Goal: Task Accomplishment & Management: Use online tool/utility

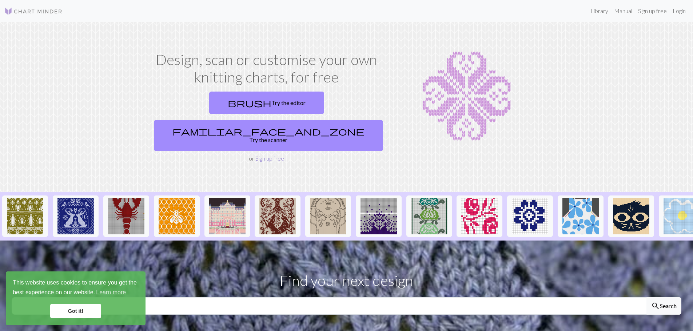
click at [261, 155] on link "Sign up free" at bounding box center [269, 158] width 29 height 7
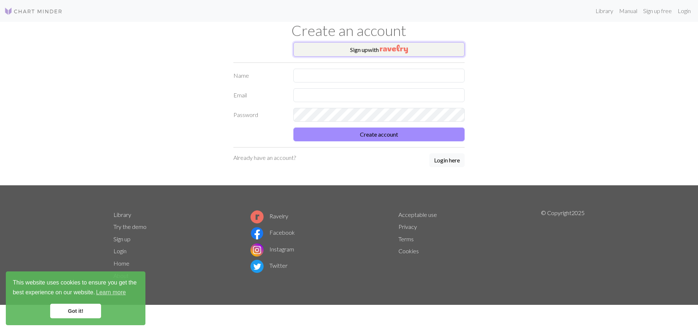
click at [366, 43] on button "Sign up with" at bounding box center [379, 49] width 171 height 15
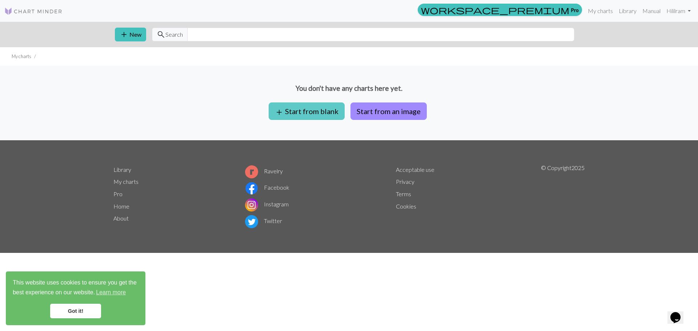
click at [322, 109] on button "add Start from blank" at bounding box center [307, 111] width 76 height 17
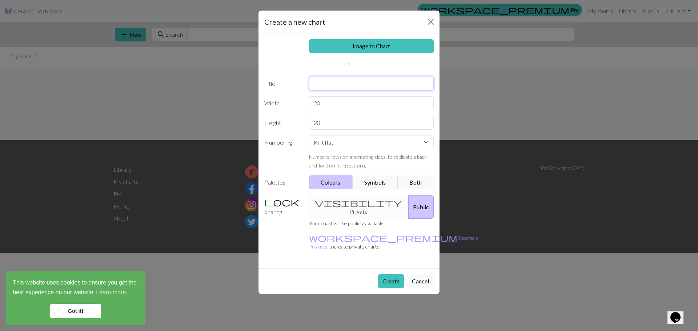
click at [343, 83] on input "text" at bounding box center [371, 84] width 125 height 14
type input "Purse"
click at [347, 107] on input "20" at bounding box center [371, 103] width 125 height 14
click at [393, 275] on button "Create" at bounding box center [391, 282] width 27 height 14
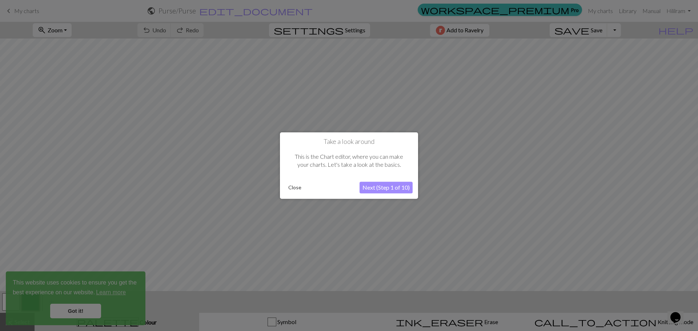
click at [394, 190] on button "Next (Step 1 of 10)" at bounding box center [386, 188] width 53 height 12
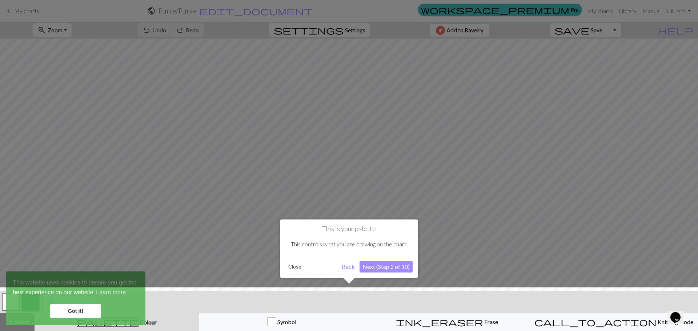
click at [296, 265] on button "Close" at bounding box center [295, 267] width 19 height 11
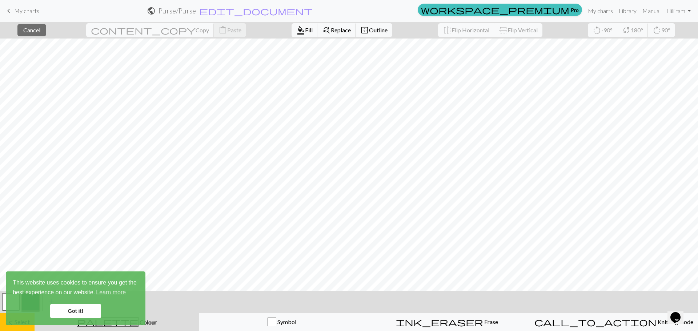
click at [91, 312] on link "Got it!" at bounding box center [75, 311] width 51 height 15
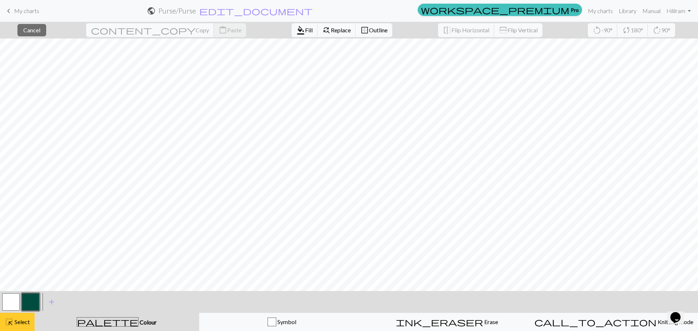
click at [5, 316] on button "highlight_alt Select Select" at bounding box center [17, 322] width 35 height 18
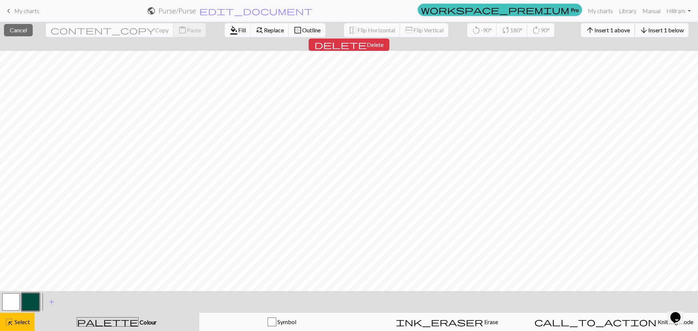
click at [595, 29] on span "Insert 1 above" at bounding box center [613, 30] width 36 height 7
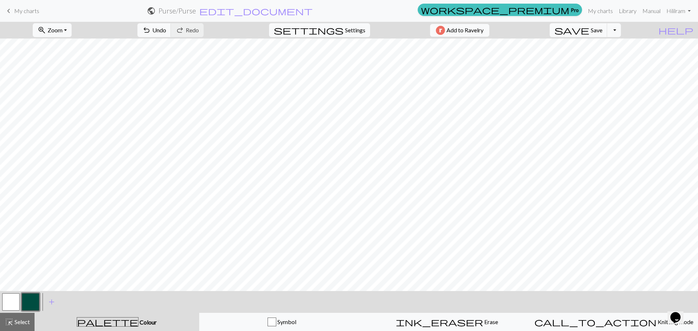
click at [558, 29] on div "zoom_in Zoom Zoom Fit all Fit width Fit height 50% 100% 150% 200% undo Undo Und…" at bounding box center [327, 30] width 654 height 17
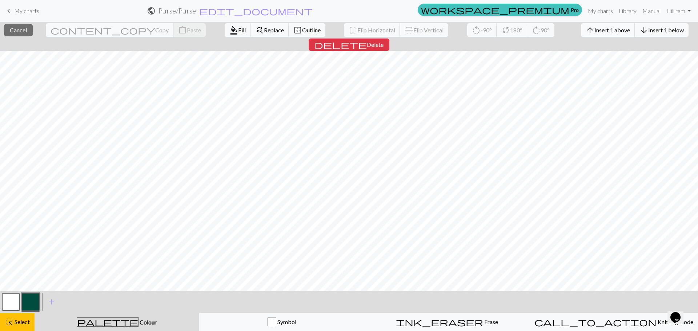
click at [595, 31] on span "Insert 1 above" at bounding box center [613, 30] width 36 height 7
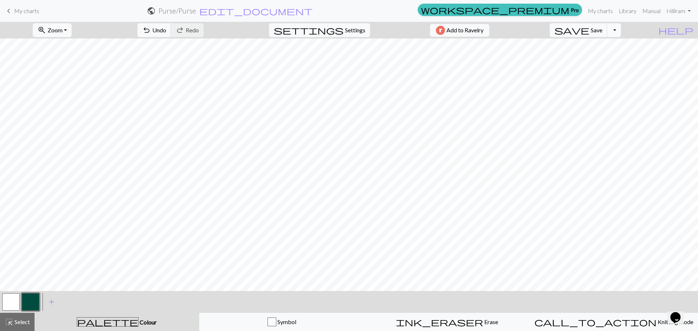
click at [621, 29] on button "Toggle Dropdown" at bounding box center [614, 30] width 14 height 14
click at [336, 34] on span "settings" at bounding box center [309, 30] width 70 height 10
select select "aran"
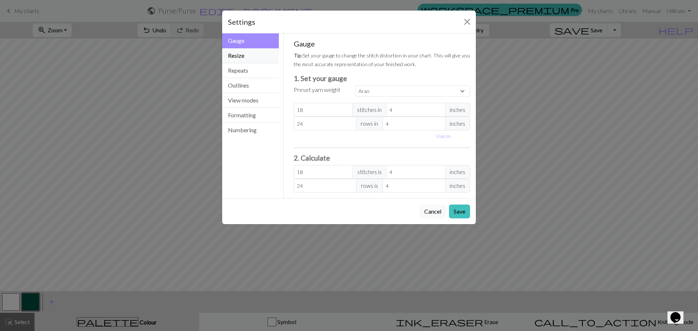
click at [239, 57] on button "Resize" at bounding box center [250, 55] width 57 height 15
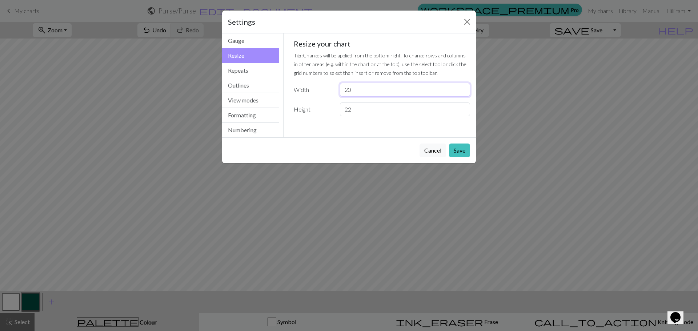
drag, startPoint x: 430, startPoint y: 93, endPoint x: 280, endPoint y: 82, distance: 149.6
click at [280, 82] on div "Resize Gauge Resize Repeats Outlines View modes Formatting Numbering Gauge Resi…" at bounding box center [349, 85] width 263 height 104
type input "60"
drag, startPoint x: 368, startPoint y: 112, endPoint x: 269, endPoint y: 101, distance: 99.1
click at [270, 101] on div "Resize Gauge Resize Repeats Outlines View modes Formatting Numbering Gauge Resi…" at bounding box center [349, 85] width 263 height 104
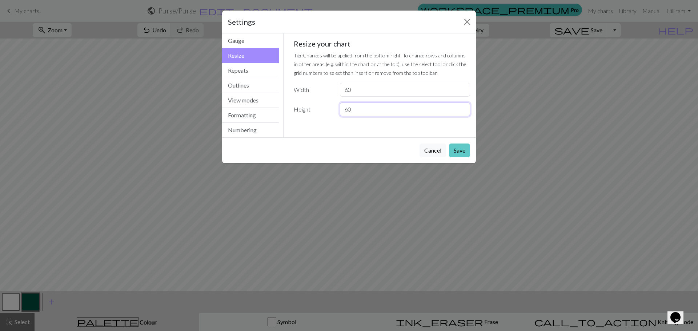
type input "60"
click at [457, 149] on button "Save" at bounding box center [459, 151] width 21 height 14
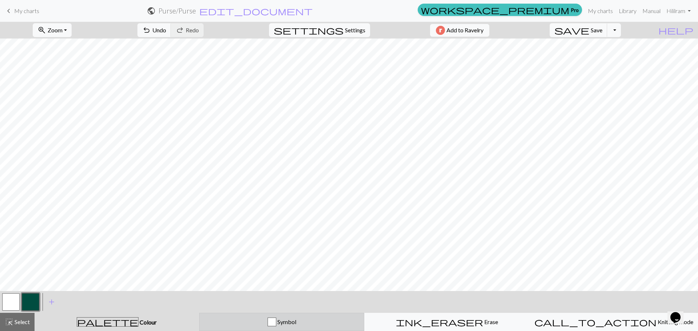
click at [278, 323] on span "Symbol" at bounding box center [286, 322] width 20 height 7
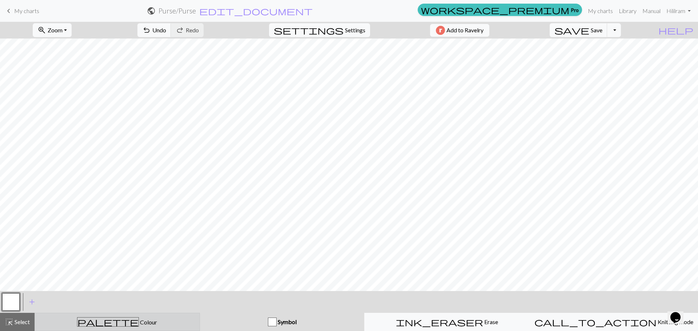
click at [148, 325] on div "palette Colour Colour" at bounding box center [117, 322] width 156 height 9
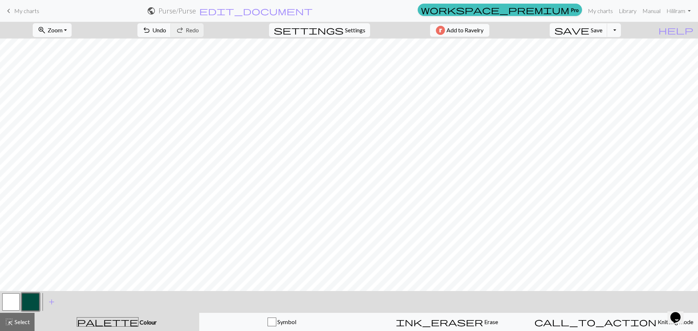
click at [9, 301] on button "button" at bounding box center [10, 302] width 17 height 17
click at [21, 299] on div at bounding box center [31, 302] width 20 height 20
click at [33, 299] on button "button" at bounding box center [30, 302] width 17 height 17
click at [61, 302] on div "add Add a colour" at bounding box center [51, 302] width 20 height 22
click at [52, 302] on span "add" at bounding box center [51, 302] width 9 height 10
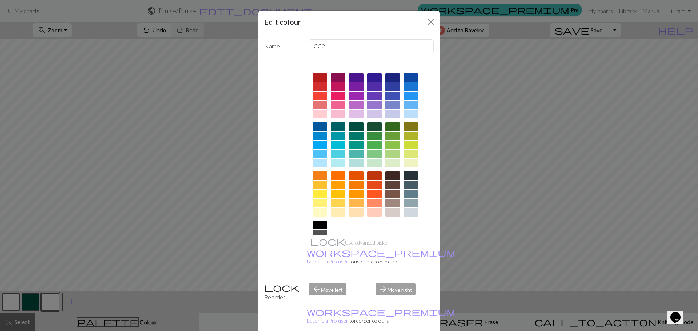
click at [317, 81] on div at bounding box center [320, 77] width 15 height 9
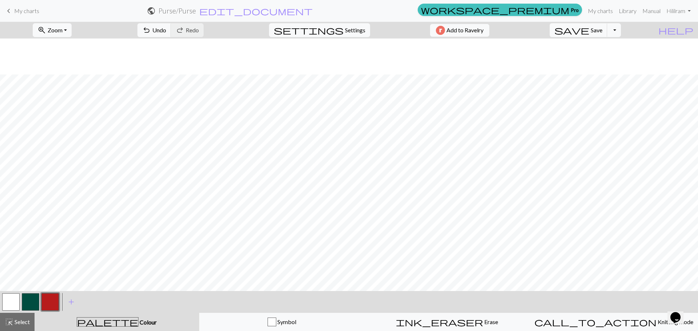
scroll to position [73, 0]
click at [13, 306] on button "button" at bounding box center [10, 302] width 17 height 17
click at [50, 304] on button "button" at bounding box center [49, 302] width 17 height 17
click at [5, 307] on button "button" at bounding box center [10, 302] width 17 height 17
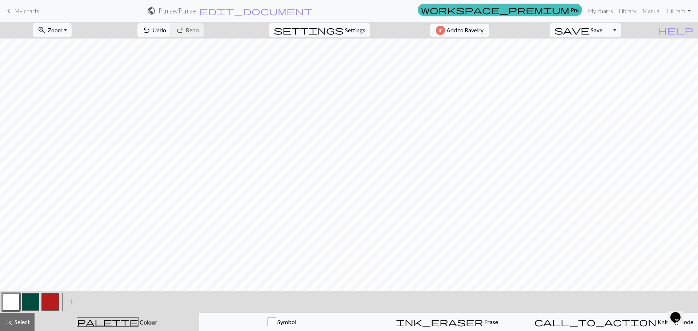
scroll to position [222, 0]
click at [33, 299] on button "button" at bounding box center [30, 302] width 17 height 17
click at [49, 299] on button "button" at bounding box center [49, 302] width 17 height 17
click at [8, 305] on button "button" at bounding box center [10, 302] width 17 height 17
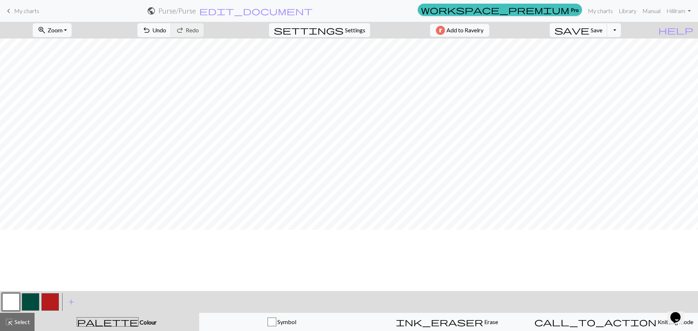
scroll to position [73, 0]
click at [13, 303] on button "button" at bounding box center [10, 302] width 17 height 17
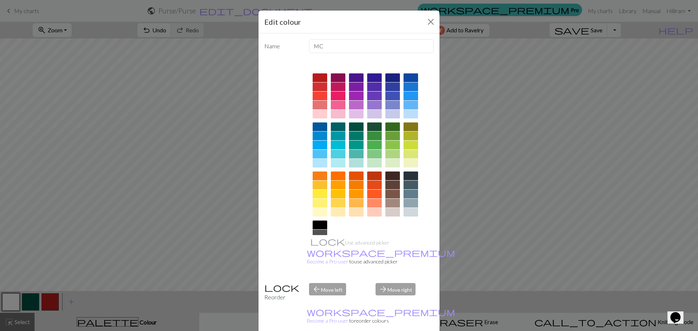
click at [419, 21] on div "Edit colour" at bounding box center [349, 22] width 181 height 23
click at [431, 21] on button "Close" at bounding box center [431, 22] width 12 height 12
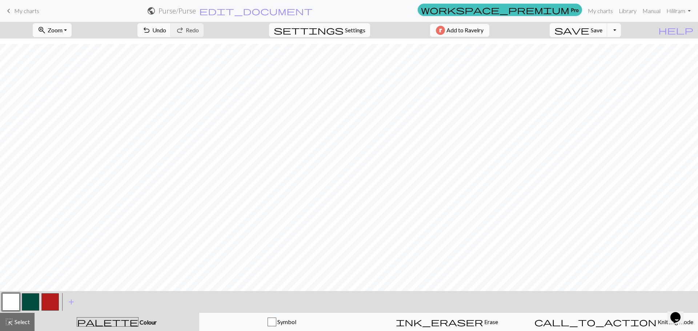
scroll to position [222, 0]
click at [71, 304] on span "add" at bounding box center [71, 302] width 9 height 10
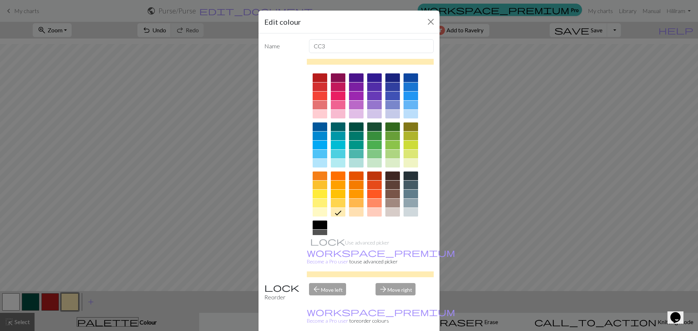
click at [411, 87] on div at bounding box center [411, 87] width 15 height 9
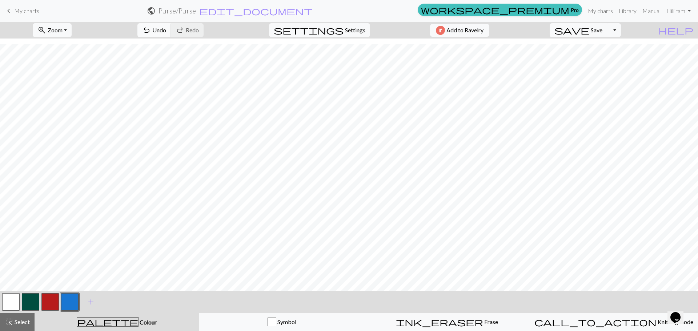
click at [166, 29] on span "Undo" at bounding box center [159, 30] width 14 height 7
click at [75, 296] on button "button" at bounding box center [69, 302] width 17 height 17
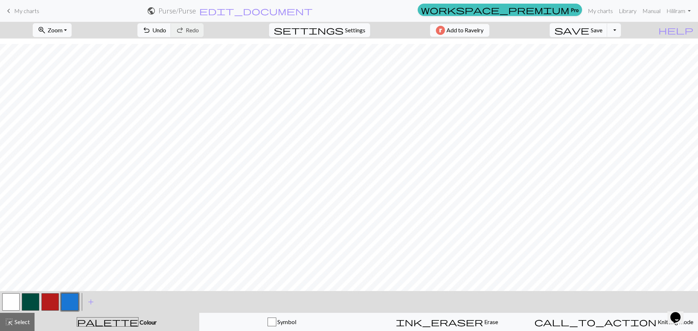
click at [7, 296] on button "button" at bounding box center [10, 302] width 17 height 17
drag, startPoint x: 69, startPoint y: 304, endPoint x: 77, endPoint y: 286, distance: 19.5
click at [69, 304] on button "button" at bounding box center [69, 302] width 17 height 17
click at [171, 25] on button "undo Undo Undo" at bounding box center [154, 30] width 34 height 14
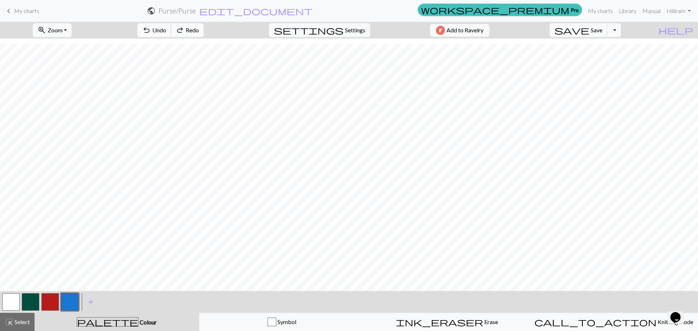
click at [171, 25] on button "undo Undo Undo" at bounding box center [154, 30] width 34 height 14
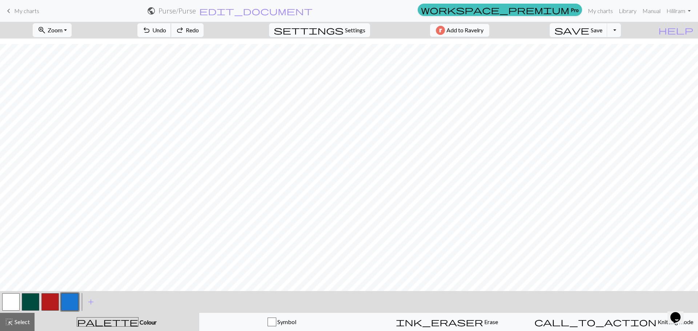
click at [171, 25] on button "undo Undo Undo" at bounding box center [154, 30] width 34 height 14
click at [151, 25] on span "undo" at bounding box center [146, 30] width 9 height 10
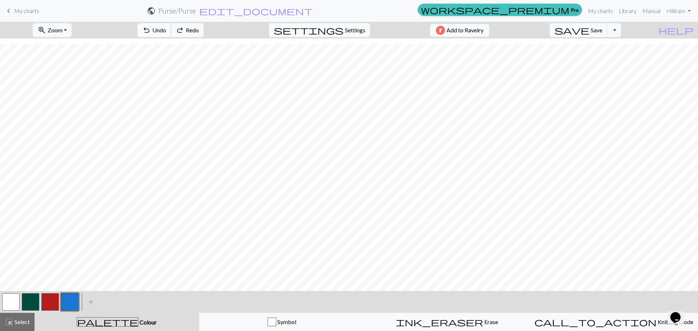
click at [151, 25] on span "undo" at bounding box center [146, 30] width 9 height 10
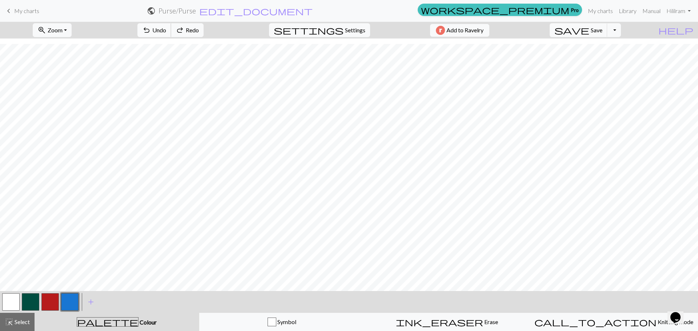
click at [151, 25] on span "undo" at bounding box center [146, 30] width 9 height 10
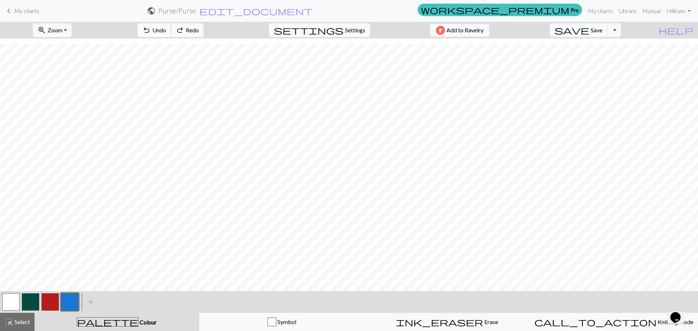
click at [151, 25] on span "undo" at bounding box center [146, 30] width 9 height 10
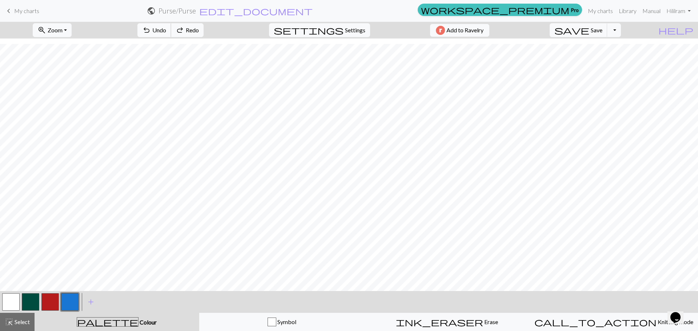
click at [151, 25] on span "undo" at bounding box center [146, 30] width 9 height 10
click at [4, 299] on button "button" at bounding box center [10, 302] width 17 height 17
click at [69, 306] on button "button" at bounding box center [69, 302] width 17 height 17
click at [8, 300] on button "button" at bounding box center [10, 302] width 17 height 17
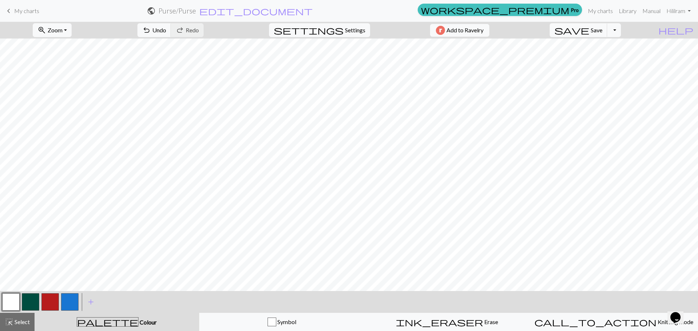
click at [70, 305] on button "button" at bounding box center [69, 302] width 17 height 17
click at [16, 326] on div "highlight_alt Select Select" at bounding box center [17, 322] width 25 height 9
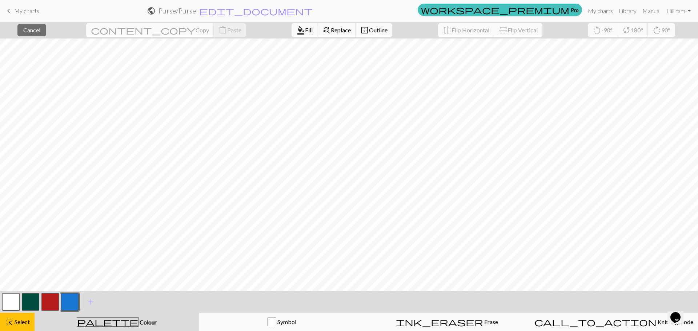
click at [369, 32] on span "Outline" at bounding box center [378, 30] width 19 height 7
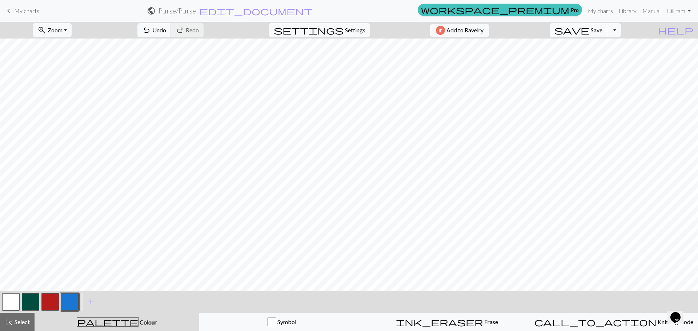
click at [68, 305] on button "button" at bounding box center [69, 302] width 17 height 17
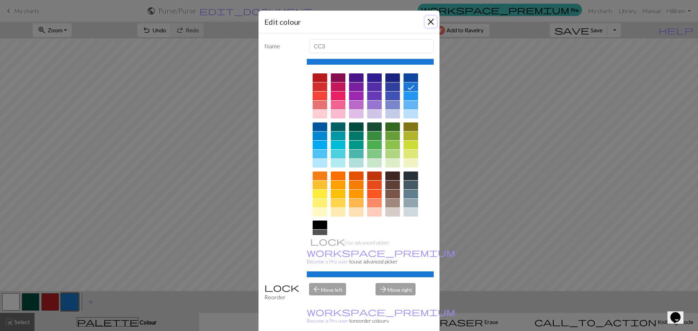
drag, startPoint x: 430, startPoint y: 25, endPoint x: 436, endPoint y: 38, distance: 14.3
click at [430, 25] on button "Close" at bounding box center [431, 22] width 12 height 12
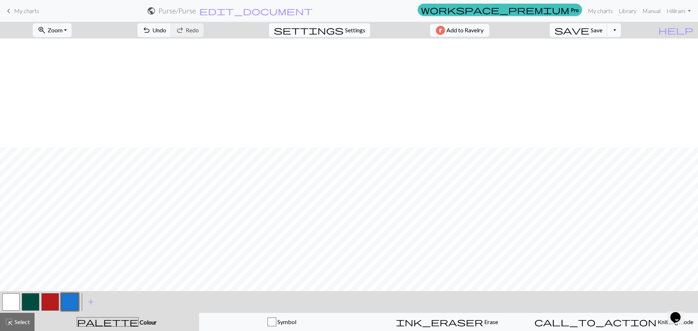
scroll to position [109, 0]
click at [11, 305] on button "button" at bounding box center [10, 302] width 17 height 17
click at [72, 30] on button "zoom_in Zoom Zoom" at bounding box center [52, 30] width 39 height 14
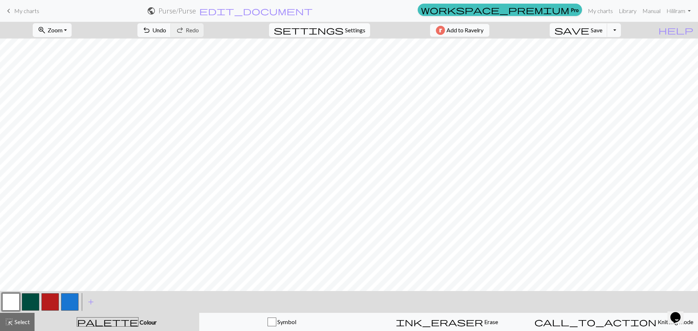
click at [350, 33] on span "Settings" at bounding box center [355, 30] width 20 height 9
select select "aran"
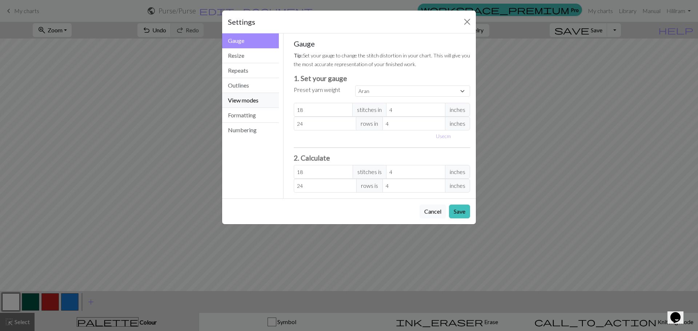
click at [256, 101] on button "View modes" at bounding box center [250, 100] width 57 height 15
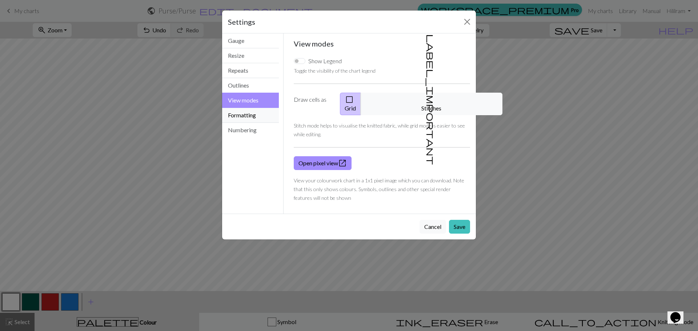
click at [254, 120] on button "Formatting" at bounding box center [250, 115] width 57 height 15
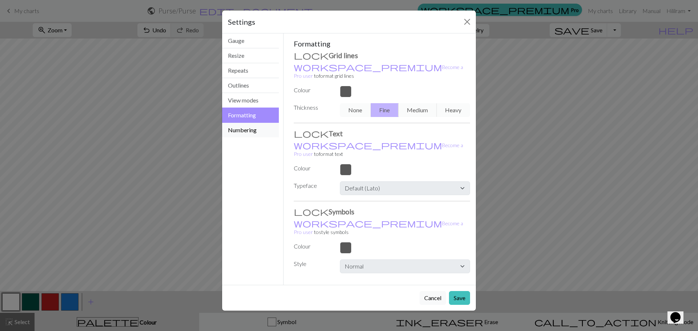
click at [256, 133] on button "Numbering" at bounding box center [250, 130] width 57 height 15
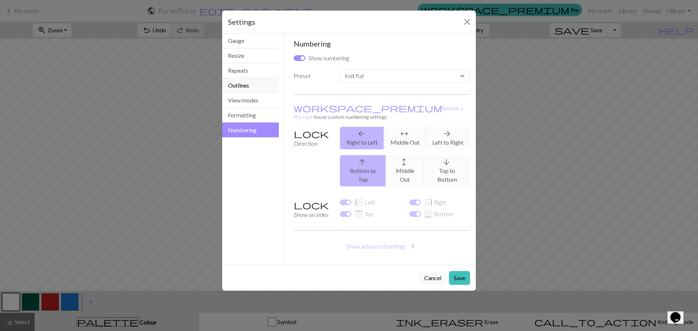
click at [250, 83] on button "Outlines" at bounding box center [250, 85] width 57 height 15
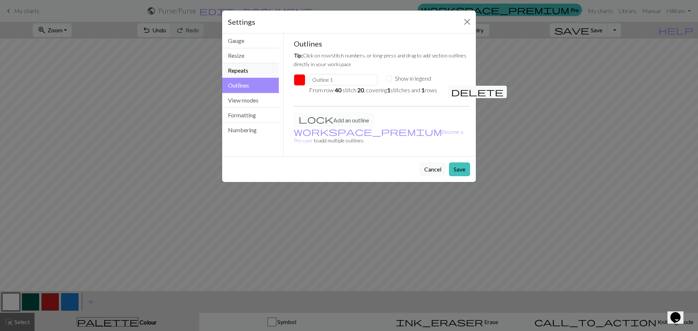
click at [247, 71] on button "Repeats" at bounding box center [250, 70] width 57 height 15
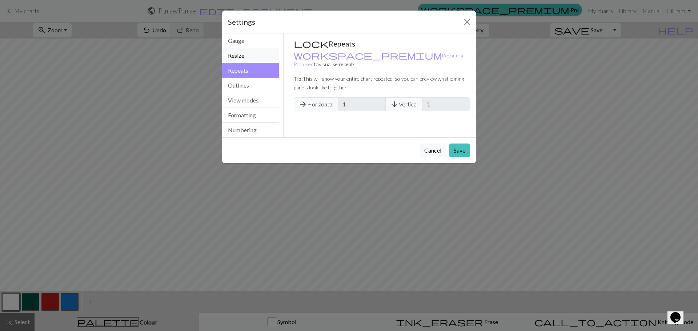
click at [248, 54] on button "Resize" at bounding box center [250, 55] width 57 height 15
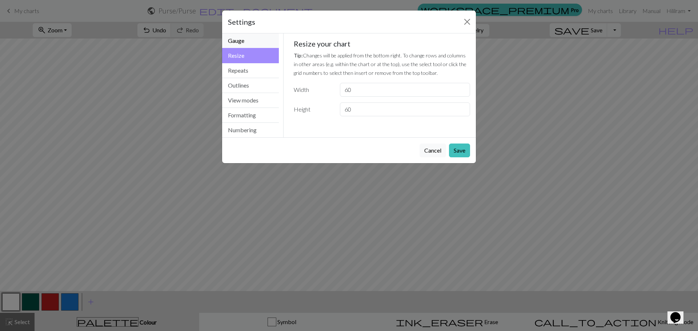
click at [250, 41] on button "Gauge" at bounding box center [250, 40] width 57 height 15
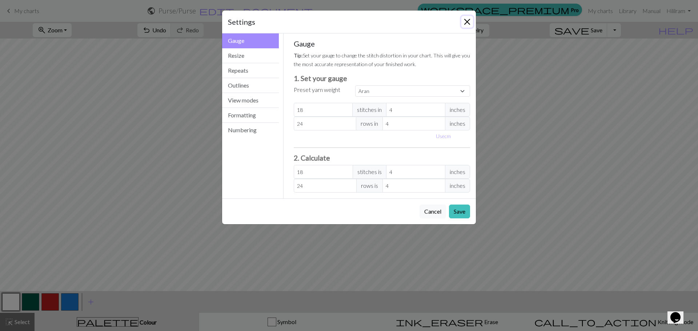
click at [467, 22] on button "Close" at bounding box center [468, 22] width 12 height 12
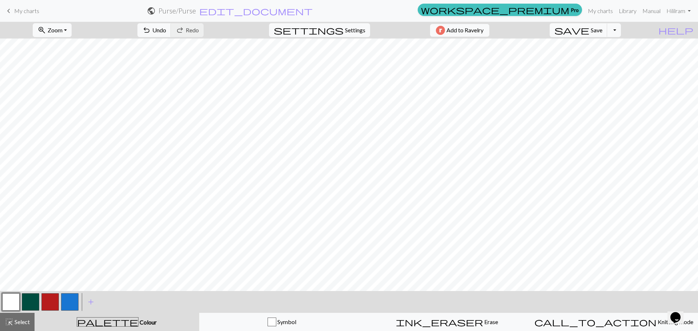
click at [139, 321] on span "Colour" at bounding box center [148, 322] width 18 height 7
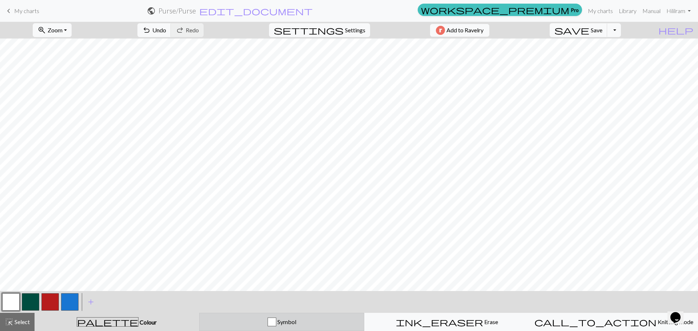
click at [310, 322] on div "Symbol" at bounding box center [282, 322] width 156 height 9
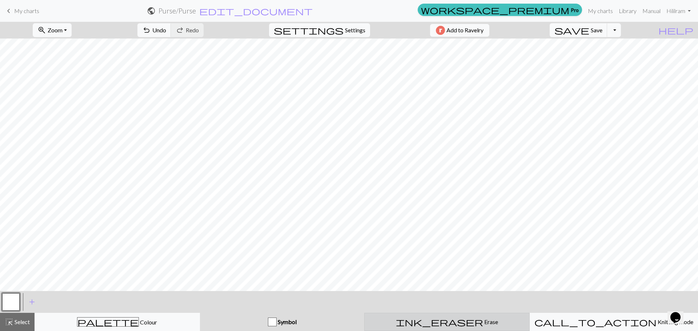
click at [418, 319] on button "ink_eraser Erase Erase" at bounding box center [446, 322] width 165 height 18
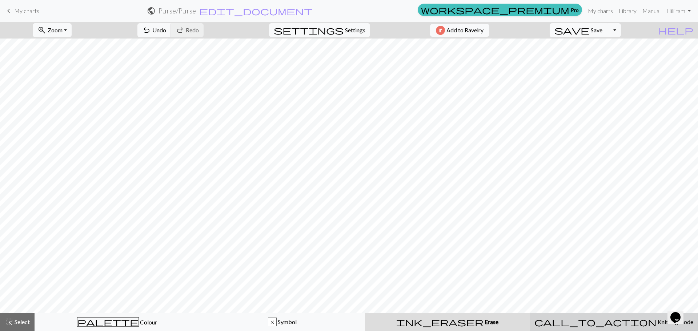
click at [573, 319] on div "call_to_action Knitting mode Knitting mode" at bounding box center [614, 322] width 159 height 9
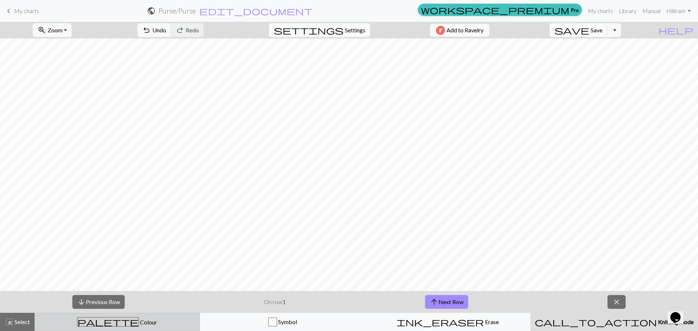
click at [100, 318] on div "palette Colour Colour" at bounding box center [117, 322] width 156 height 9
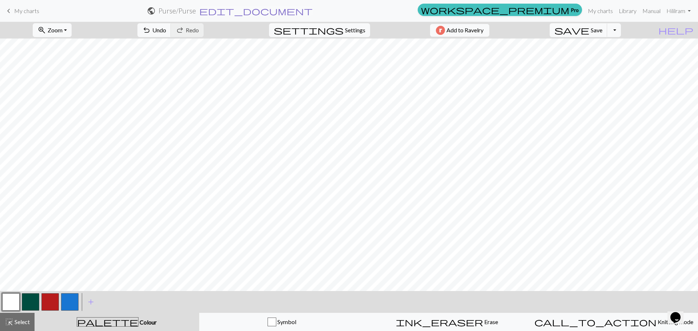
click at [313, 11] on span "edit_document" at bounding box center [255, 11] width 113 height 10
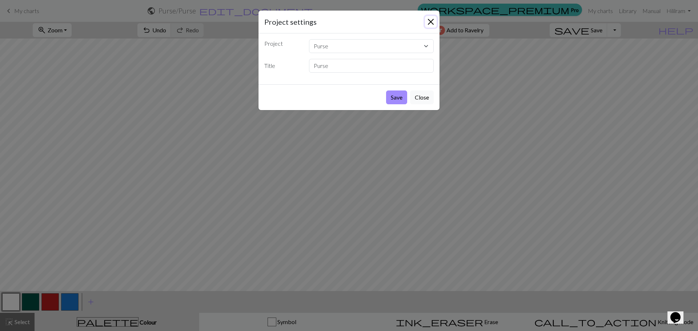
click at [428, 24] on button "Close" at bounding box center [431, 22] width 12 height 12
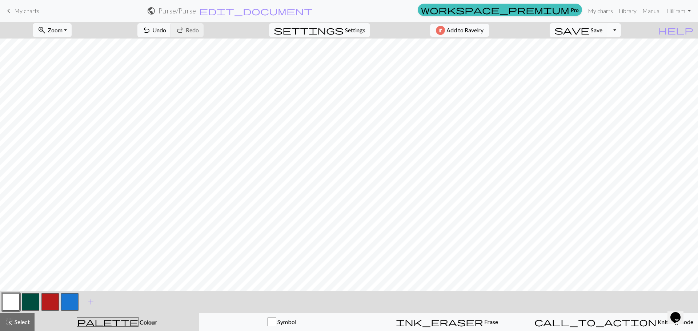
click at [621, 31] on button "Toggle Dropdown" at bounding box center [614, 30] width 14 height 14
click at [357, 36] on button "settings Settings" at bounding box center [319, 30] width 101 height 14
select select "aran"
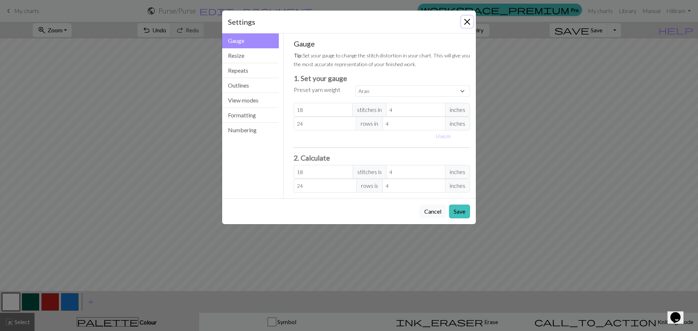
click at [470, 21] on button "Close" at bounding box center [468, 22] width 12 height 12
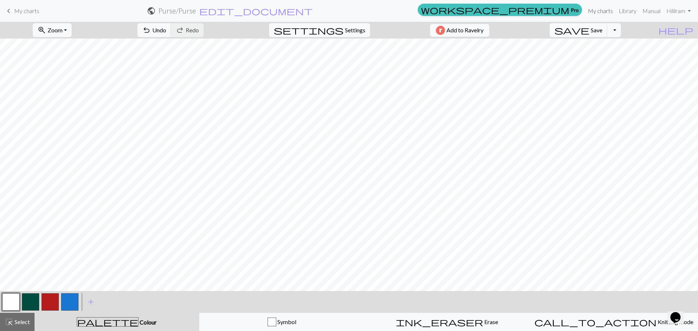
click at [607, 8] on link "My charts" at bounding box center [600, 11] width 31 height 15
click at [590, 27] on span "save" at bounding box center [572, 30] width 35 height 10
click at [606, 13] on div "Chart saved" at bounding box center [349, 14] width 698 height 29
click at [598, 10] on link "My charts" at bounding box center [600, 11] width 31 height 15
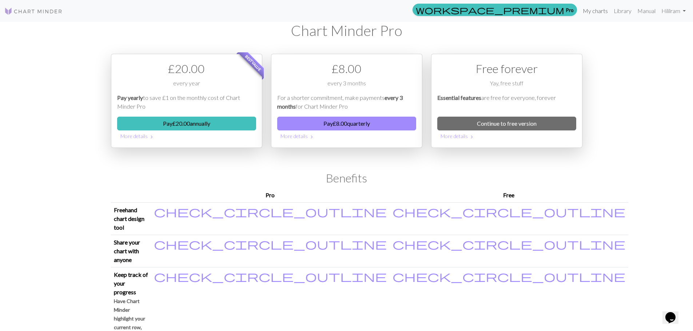
click at [587, 7] on link "My charts" at bounding box center [595, 11] width 31 height 15
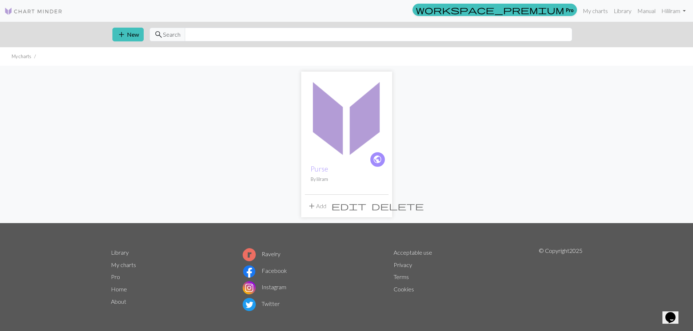
click at [310, 205] on span "add" at bounding box center [311, 206] width 9 height 10
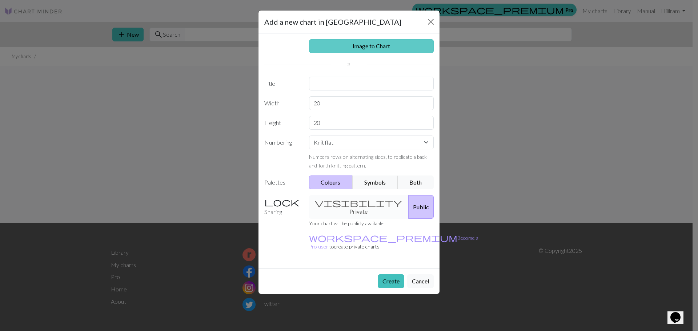
click at [385, 42] on link "Image to Chart" at bounding box center [371, 46] width 125 height 14
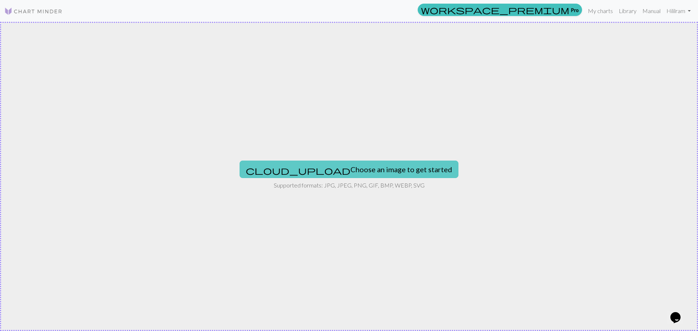
click at [355, 171] on button "cloud_upload Choose an image to get started" at bounding box center [349, 169] width 219 height 17
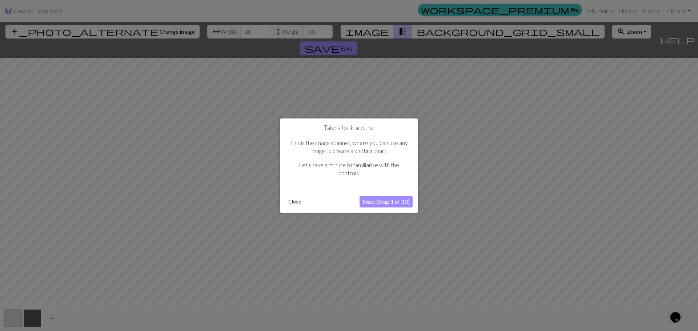
click at [406, 197] on button "Next (Step 1 of 10)" at bounding box center [386, 202] width 53 height 12
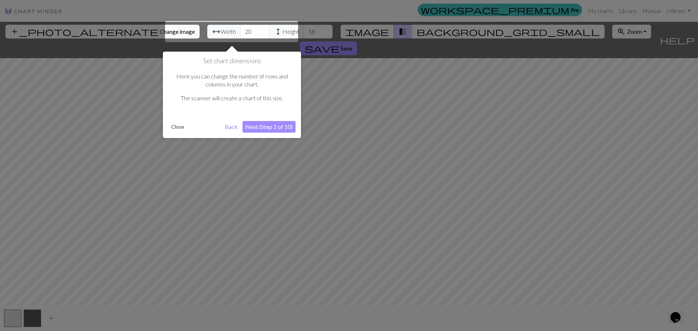
click at [272, 117] on div "Set chart dimensions Here you can change the number of rows and columns in your…" at bounding box center [232, 95] width 138 height 87
click at [274, 123] on button "Next (Step 2 of 10)" at bounding box center [269, 127] width 53 height 12
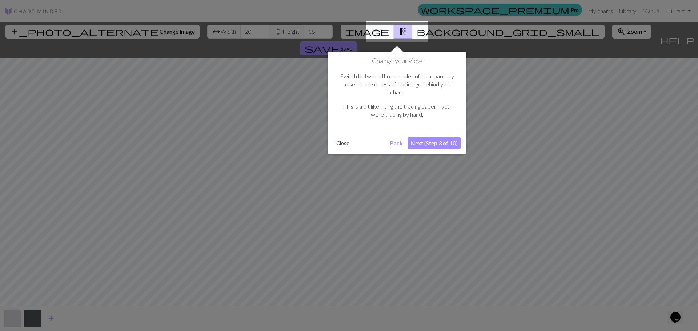
click at [419, 137] on button "Next (Step 3 of 10)" at bounding box center [434, 143] width 53 height 12
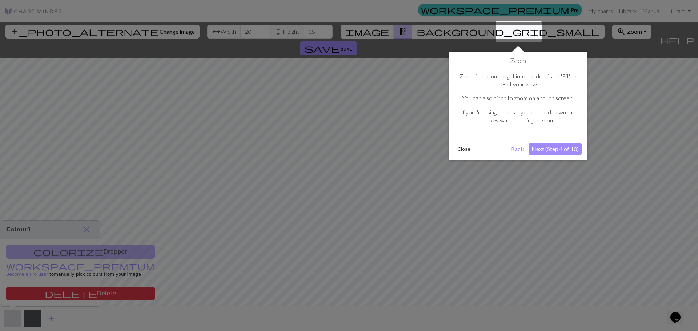
click at [459, 151] on button "Close" at bounding box center [464, 149] width 19 height 11
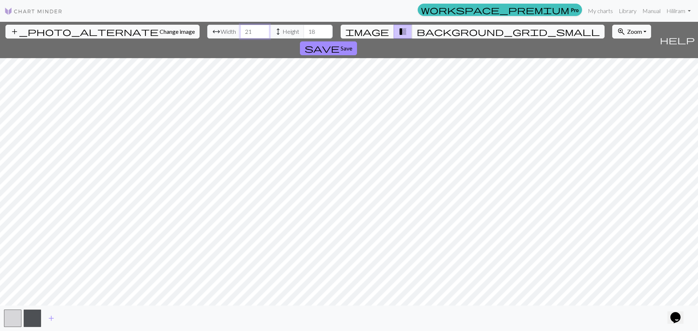
click at [240, 29] on input "21" at bounding box center [254, 32] width 29 height 14
click at [240, 29] on input "22" at bounding box center [254, 32] width 29 height 14
click at [240, 29] on input "23" at bounding box center [254, 32] width 29 height 14
click at [240, 29] on input "24" at bounding box center [254, 32] width 29 height 14
click at [240, 29] on input "25" at bounding box center [254, 32] width 29 height 14
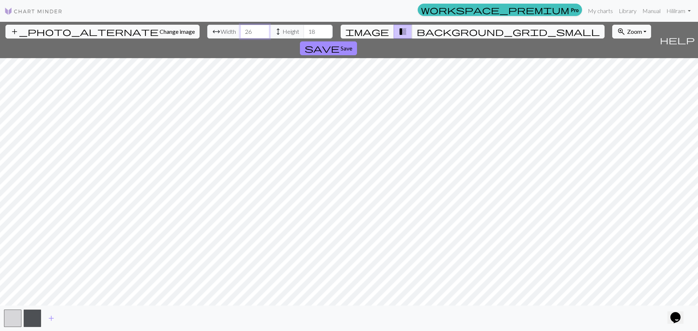
click at [240, 29] on input "26" at bounding box center [254, 32] width 29 height 14
click at [240, 29] on input "27" at bounding box center [254, 32] width 29 height 14
click at [240, 29] on input "28" at bounding box center [254, 32] width 29 height 14
click at [240, 29] on input "29" at bounding box center [254, 32] width 29 height 14
click at [240, 29] on input "30" at bounding box center [254, 32] width 29 height 14
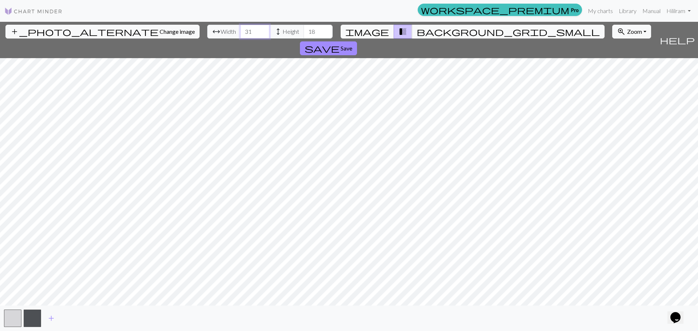
click at [240, 29] on input "31" at bounding box center [254, 32] width 29 height 14
click at [240, 29] on input "32" at bounding box center [254, 32] width 29 height 14
click at [240, 29] on input "33" at bounding box center [254, 32] width 29 height 14
click at [240, 29] on input "34" at bounding box center [254, 32] width 29 height 14
click at [240, 29] on input "35" at bounding box center [254, 32] width 29 height 14
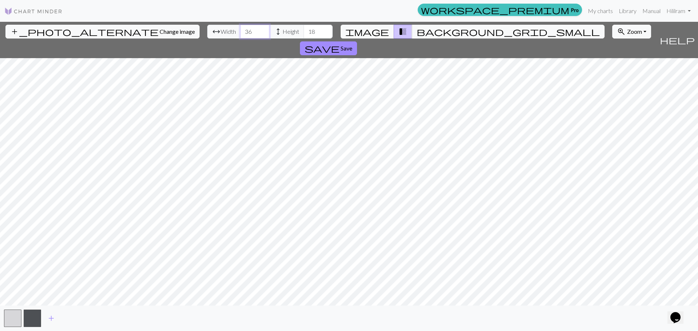
type input "36"
click at [240, 29] on input "36" at bounding box center [254, 32] width 29 height 14
click at [304, 29] on input "19" at bounding box center [318, 32] width 29 height 14
click at [304, 28] on input "20" at bounding box center [318, 32] width 29 height 14
click at [304, 28] on input "21" at bounding box center [318, 32] width 29 height 14
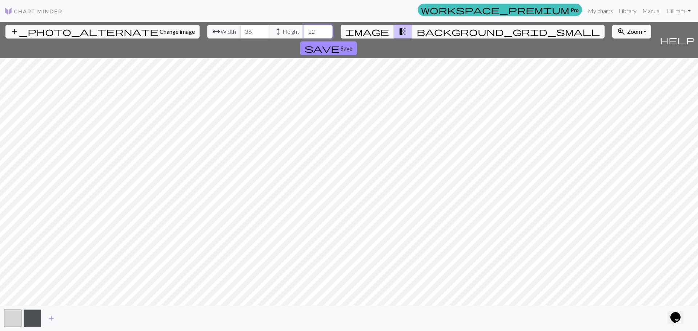
click at [304, 28] on input "22" at bounding box center [318, 32] width 29 height 14
click at [304, 28] on input "23" at bounding box center [318, 32] width 29 height 14
click at [304, 28] on input "24" at bounding box center [318, 32] width 29 height 14
click at [304, 28] on input "25" at bounding box center [318, 32] width 29 height 14
click at [304, 28] on input "26" at bounding box center [318, 32] width 29 height 14
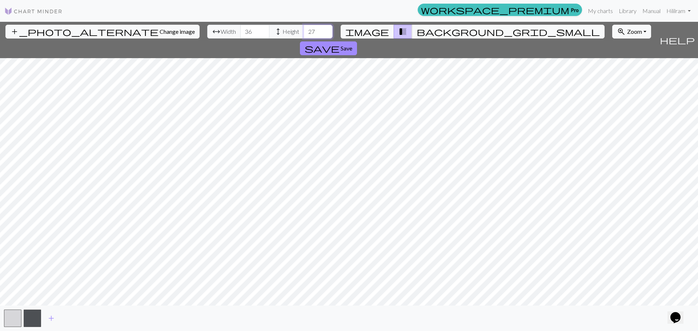
click at [304, 28] on input "27" at bounding box center [318, 32] width 29 height 14
click at [304, 28] on input "28" at bounding box center [318, 32] width 29 height 14
type input "29"
click at [304, 28] on input "29" at bounding box center [318, 32] width 29 height 14
click at [500, 37] on div "add_photo_alternate Change image arrow_range Width 36 height Height 29 image tr…" at bounding box center [349, 177] width 698 height 310
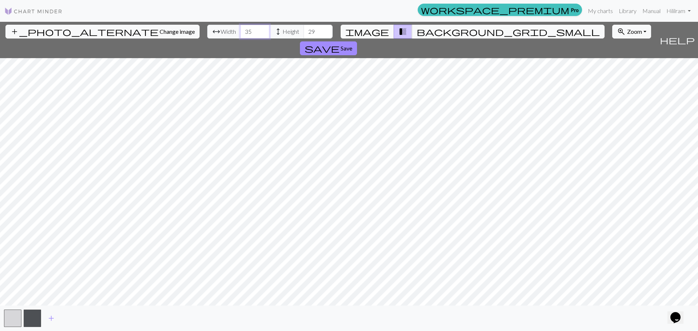
click at [240, 34] on input "35" at bounding box center [254, 32] width 29 height 14
click at [240, 34] on input "34" at bounding box center [254, 32] width 29 height 14
type input "33"
click at [240, 34] on input "33" at bounding box center [254, 32] width 29 height 14
click at [352, 45] on span "Save" at bounding box center [347, 48] width 12 height 7
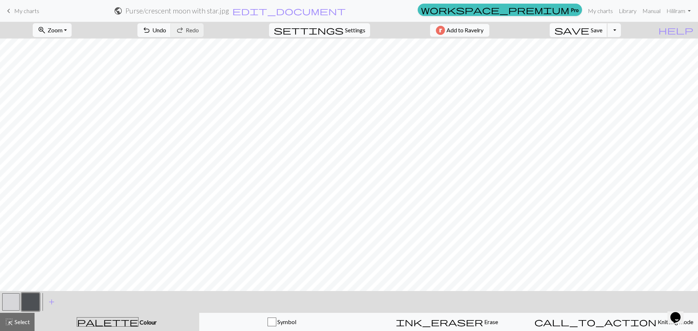
click at [603, 29] on span "Save" at bounding box center [597, 30] width 12 height 7
click at [606, 8] on div "Chart saved" at bounding box center [349, 14] width 698 height 29
click at [597, 11] on link "My charts" at bounding box center [600, 11] width 31 height 15
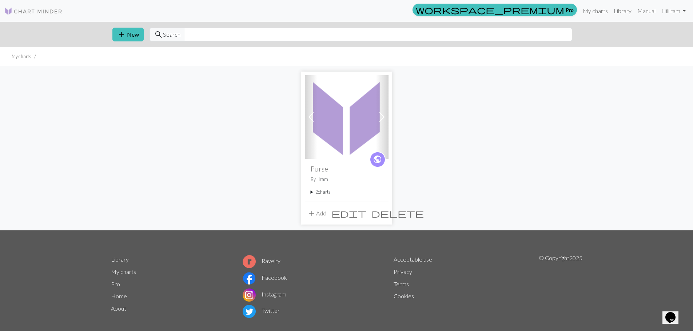
click at [380, 119] on span at bounding box center [382, 117] width 12 height 12
click at [351, 129] on img at bounding box center [347, 117] width 84 height 84
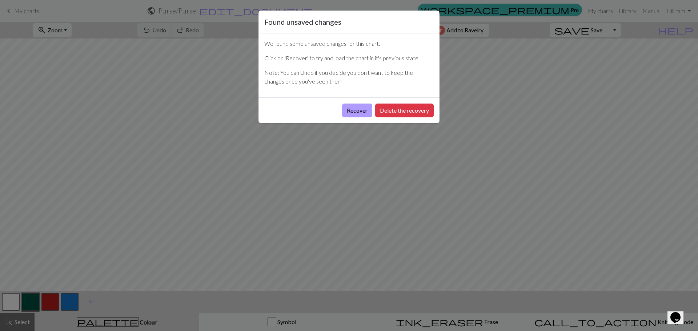
click at [364, 116] on button "Recover" at bounding box center [357, 111] width 30 height 14
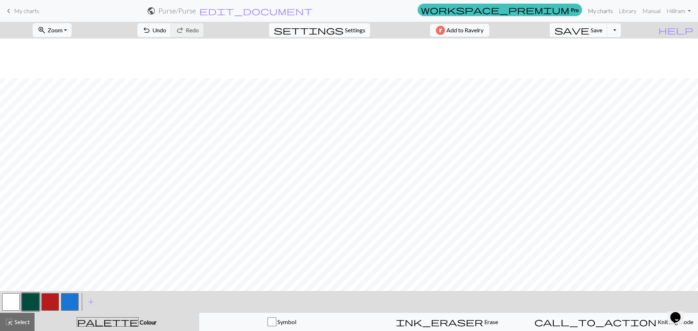
scroll to position [222, 0]
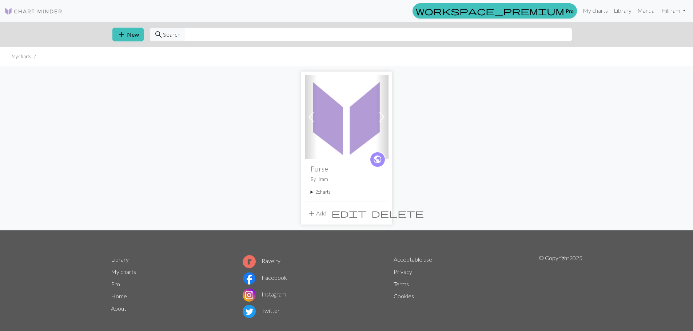
click at [384, 120] on span at bounding box center [382, 117] width 12 height 12
click at [314, 218] on span "add" at bounding box center [311, 213] width 9 height 10
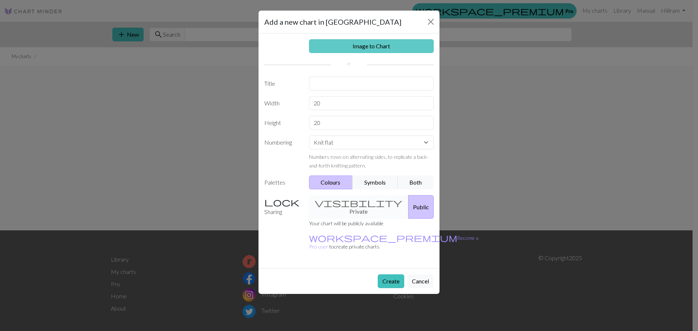
click at [380, 44] on link "Image to Chart" at bounding box center [371, 46] width 125 height 14
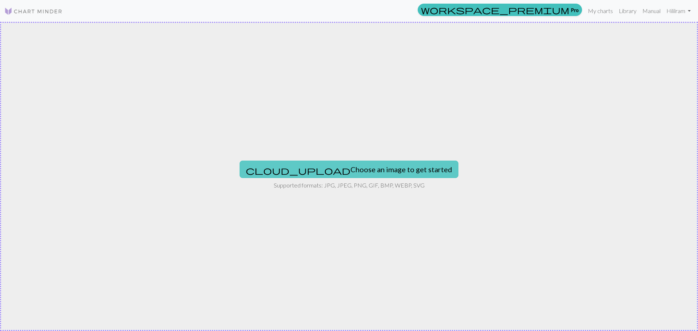
click at [368, 171] on button "cloud_upload Choose an image to get started" at bounding box center [349, 169] width 219 height 17
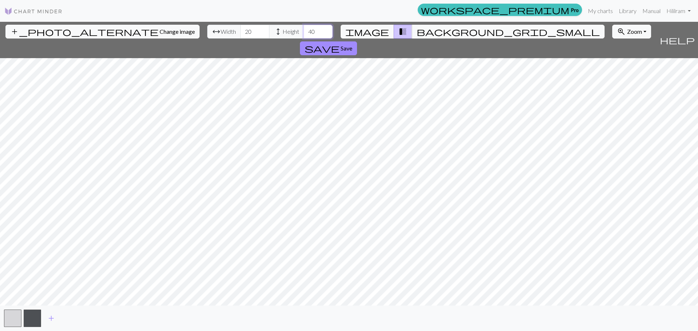
click at [304, 29] on input "40" at bounding box center [318, 32] width 29 height 14
type input "39"
click at [304, 34] on input "39" at bounding box center [318, 32] width 29 height 14
click at [240, 29] on input "21" at bounding box center [254, 32] width 29 height 14
click at [240, 29] on input "22" at bounding box center [254, 32] width 29 height 14
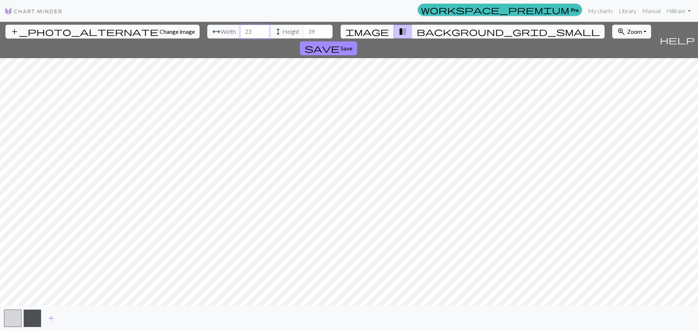
click at [240, 29] on input "23" at bounding box center [254, 32] width 29 height 14
click at [240, 29] on input "24" at bounding box center [254, 32] width 29 height 14
type input "25"
click at [240, 29] on input "25" at bounding box center [254, 32] width 29 height 14
click at [417, 30] on span "background_grid_small" at bounding box center [508, 32] width 183 height 10
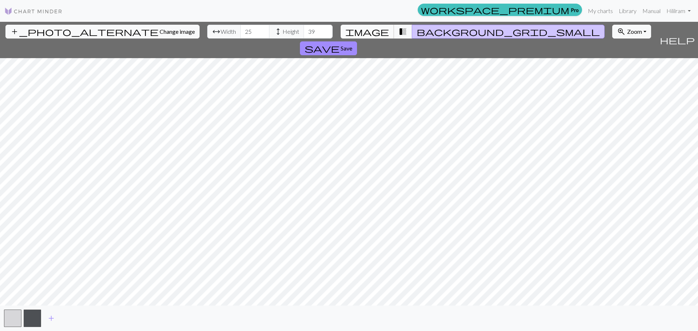
click at [382, 31] on span "image" at bounding box center [368, 32] width 44 height 10
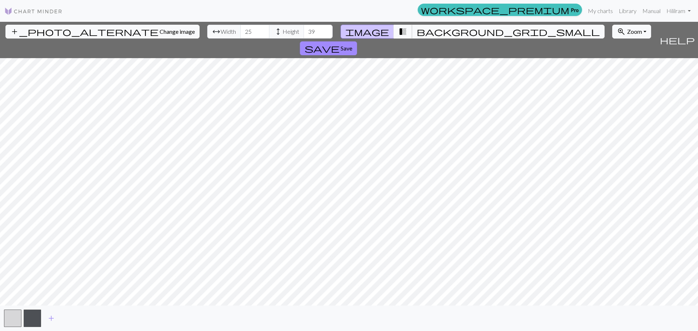
click at [400, 31] on span "transition_fade" at bounding box center [403, 32] width 9 height 10
click at [418, 31] on span "background_grid_small" at bounding box center [508, 32] width 183 height 10
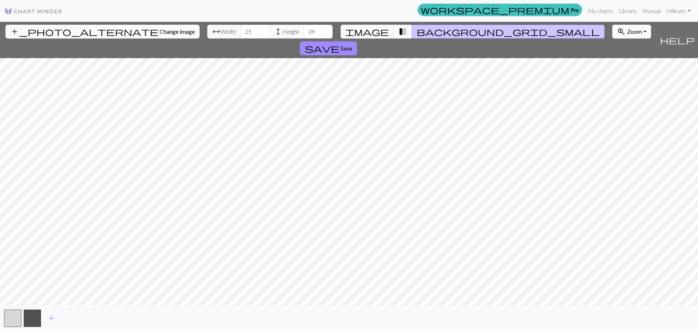
click at [399, 32] on span "transition_fade" at bounding box center [403, 32] width 9 height 10
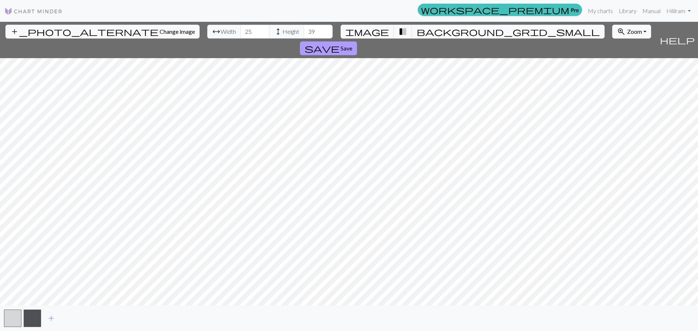
click at [352, 45] on span "Save" at bounding box center [347, 48] width 12 height 7
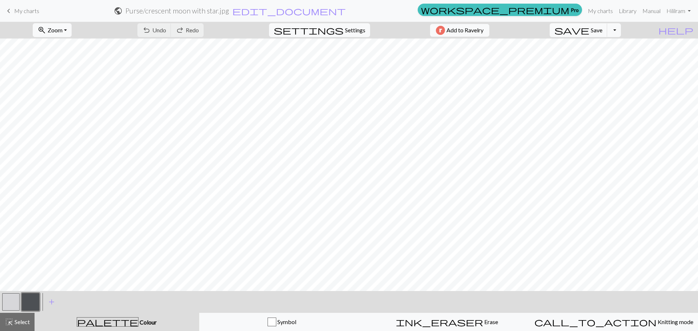
click at [229, 8] on h2 "Purse / crescent moon with star.jpg" at bounding box center [177, 11] width 104 height 8
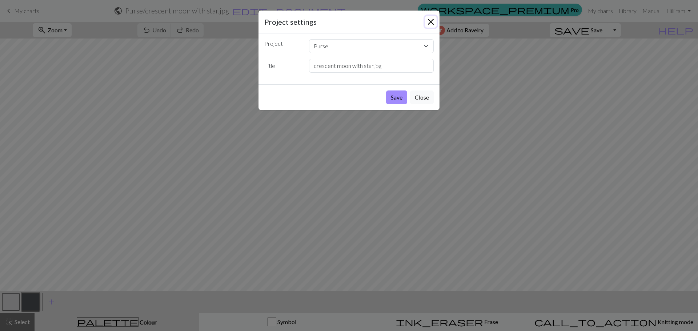
click at [430, 19] on button "Close" at bounding box center [431, 22] width 12 height 12
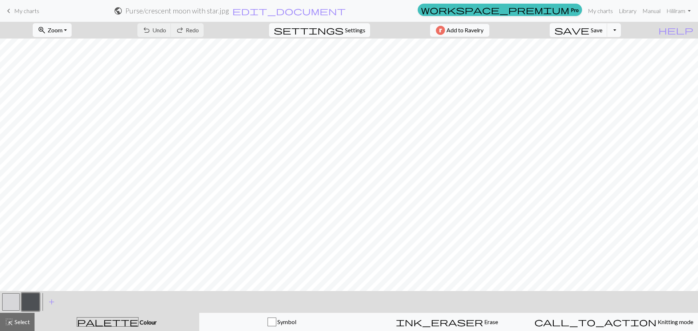
click at [15, 8] on span "My charts" at bounding box center [26, 10] width 25 height 7
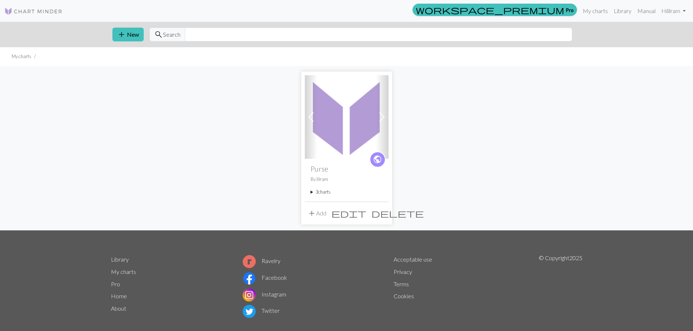
drag, startPoint x: 387, startPoint y: 117, endPoint x: 382, endPoint y: 117, distance: 4.8
click at [386, 117] on span at bounding box center [382, 117] width 12 height 12
click at [380, 118] on span at bounding box center [382, 117] width 12 height 12
click at [318, 195] on summary "3 charts" at bounding box center [347, 192] width 72 height 7
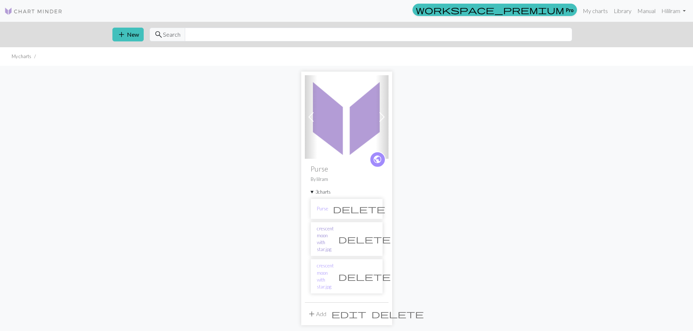
click at [323, 232] on link "crescent moon with star.jpg" at bounding box center [325, 240] width 17 height 28
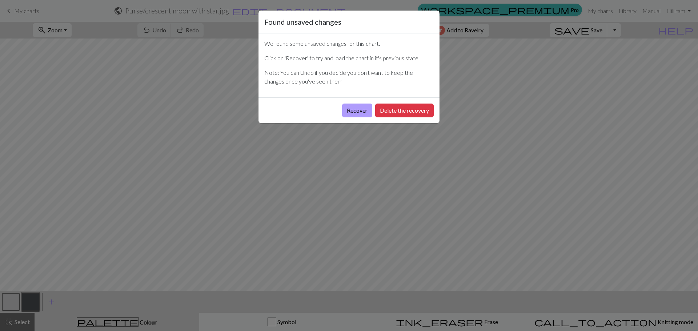
click at [362, 109] on button "Recover" at bounding box center [357, 111] width 30 height 14
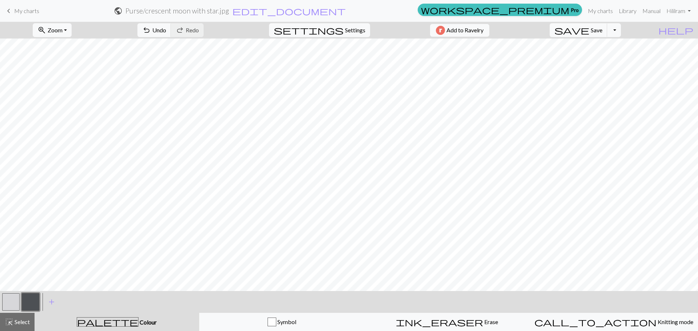
drag, startPoint x: 21, startPoint y: 12, endPoint x: 383, endPoint y: 27, distance: 362.3
click at [21, 12] on span "My charts" at bounding box center [26, 10] width 25 height 7
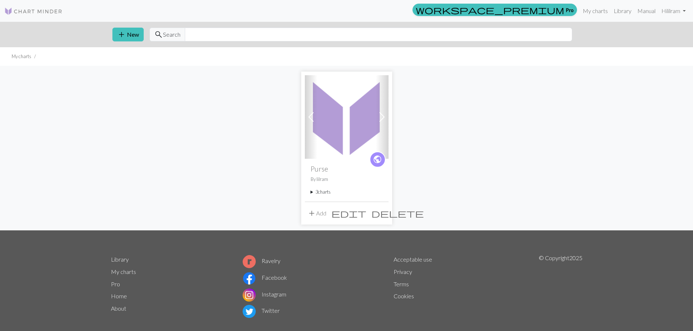
click at [383, 116] on span at bounding box center [382, 117] width 12 height 12
click at [320, 190] on summary "3 charts" at bounding box center [347, 192] width 72 height 7
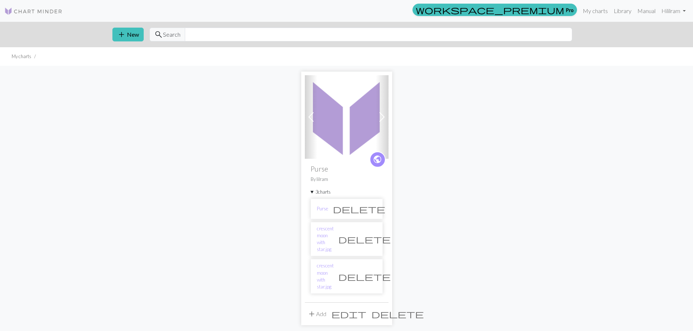
click at [367, 234] on span "delete" at bounding box center [364, 239] width 52 height 10
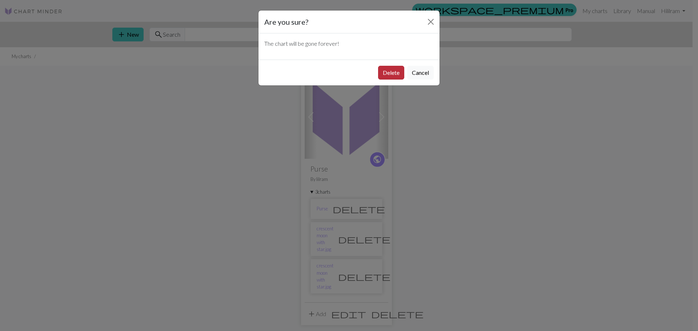
click at [392, 70] on button "Delete" at bounding box center [391, 73] width 26 height 14
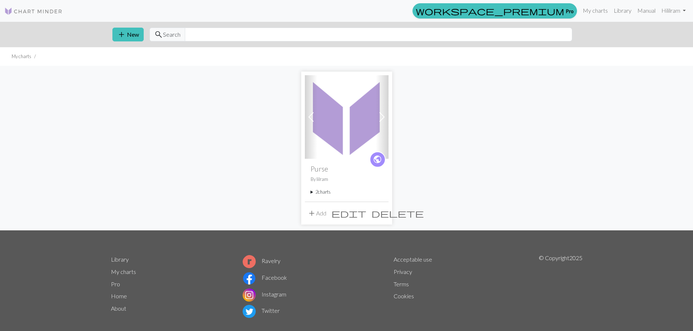
click at [329, 194] on summary "2 charts" at bounding box center [347, 192] width 72 height 7
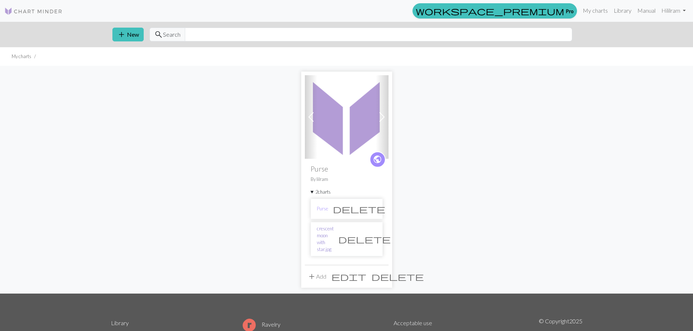
click at [324, 234] on link "crescent moon with star.jpg" at bounding box center [325, 240] width 17 height 28
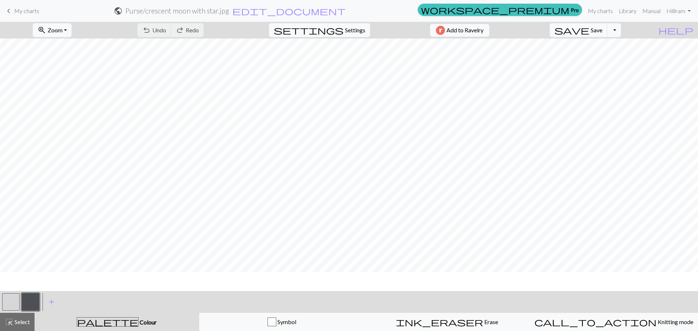
scroll to position [33, 0]
click at [5, 305] on button "button" at bounding box center [10, 302] width 17 height 17
